Goal: Learn about a topic

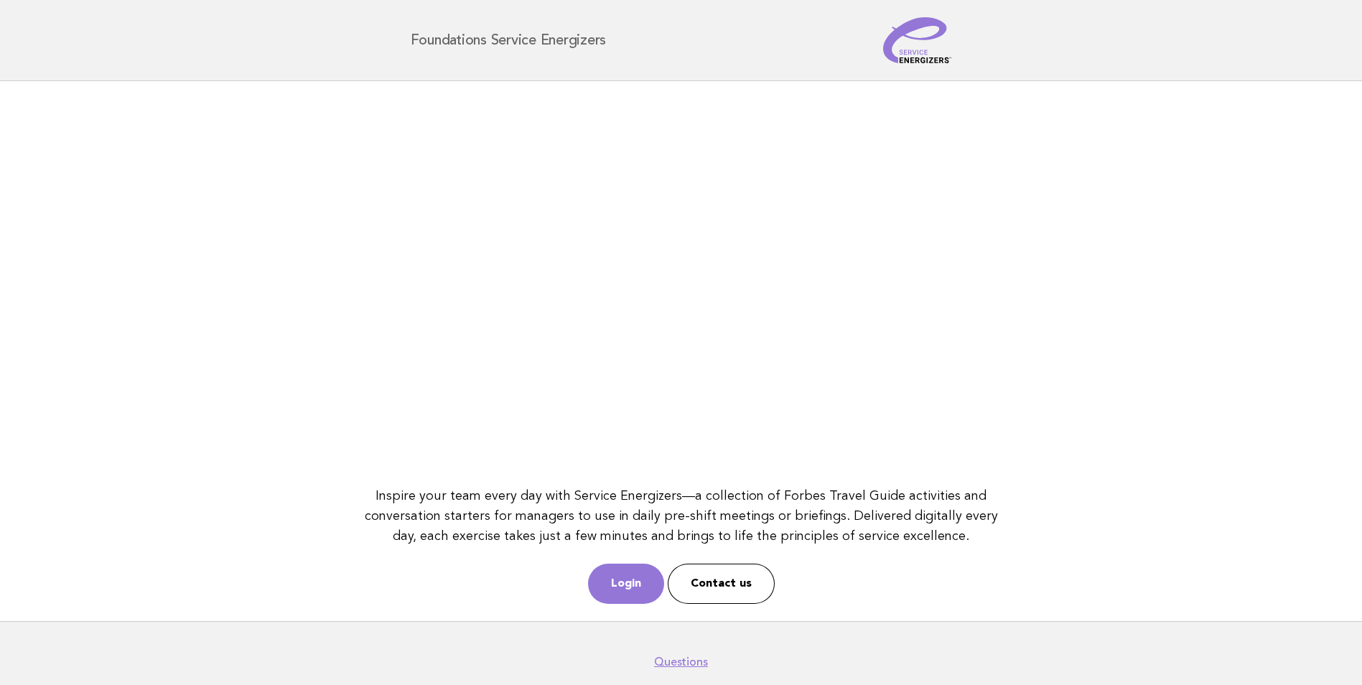
click at [629, 579] on link "Login" at bounding box center [626, 583] width 76 height 40
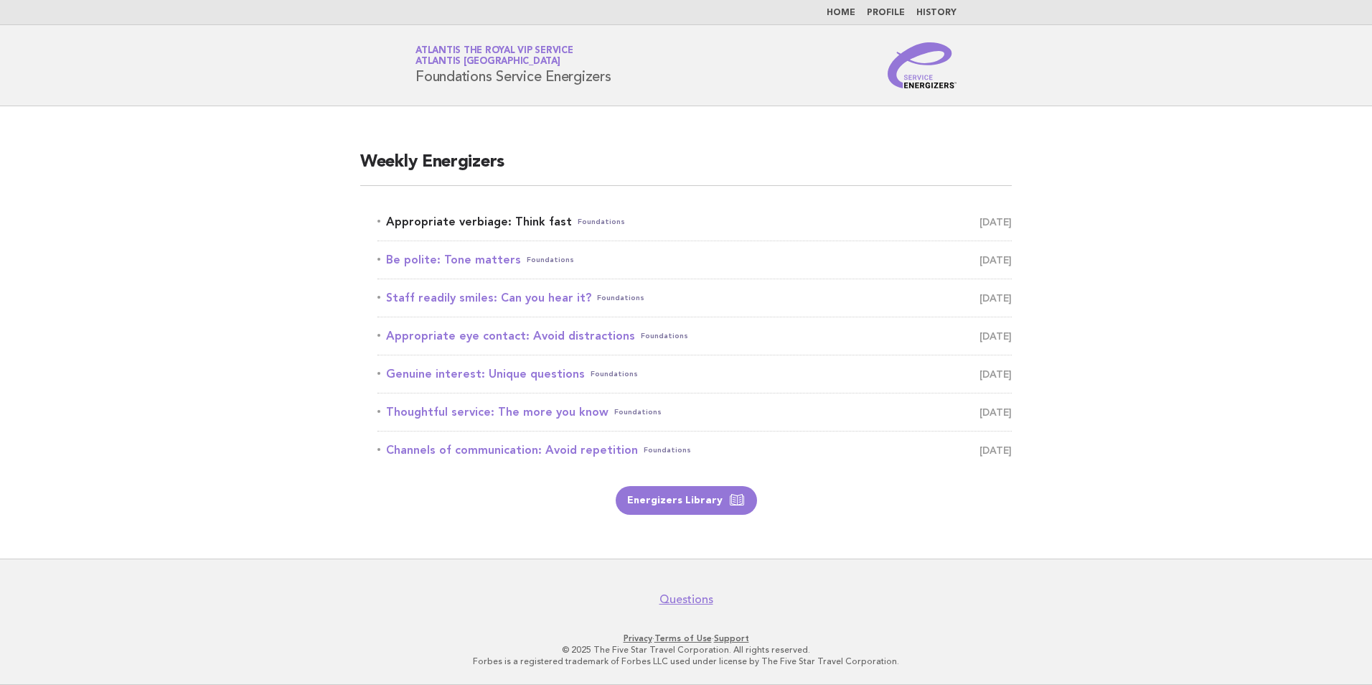
click at [466, 218] on link "Appropriate verbiage: Think fast Foundations September 19" at bounding box center [695, 222] width 634 height 20
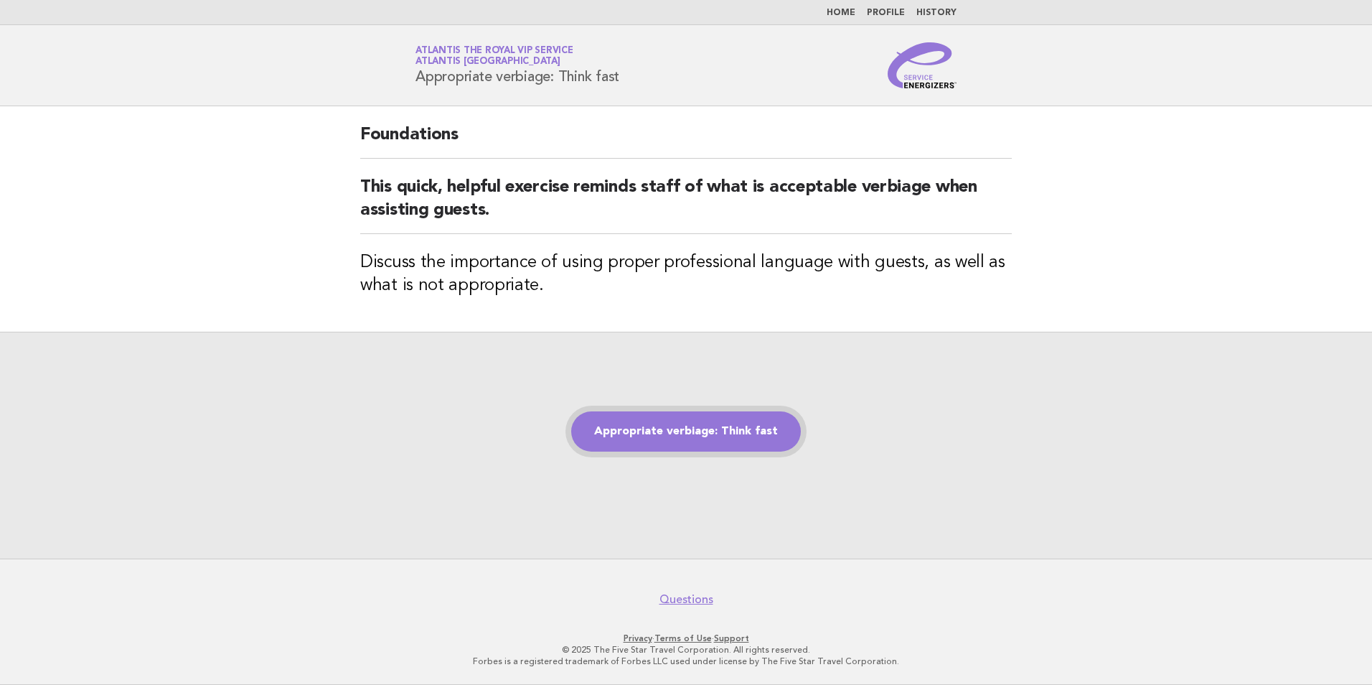
click at [753, 428] on link "Appropriate verbiage: Think fast" at bounding box center [686, 431] width 230 height 40
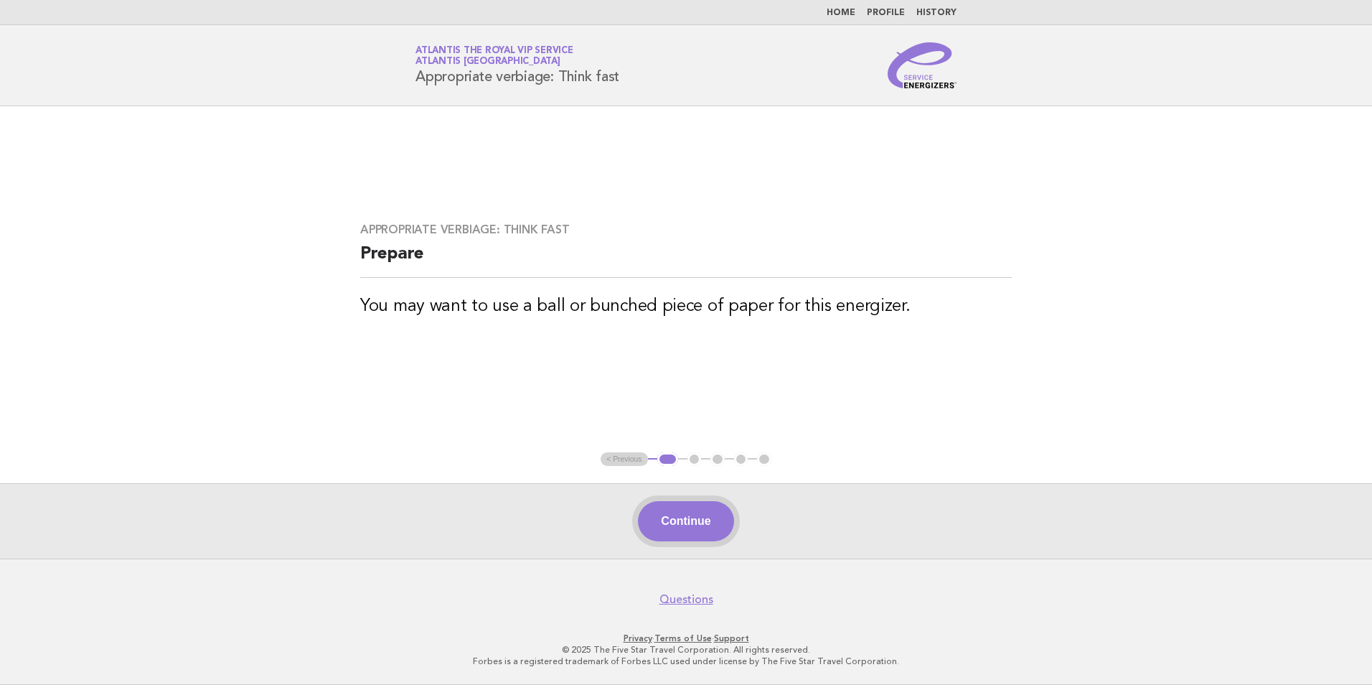
click at [698, 516] on button "Continue" at bounding box center [685, 521] width 95 height 40
